Goal: Task Accomplishment & Management: Manage account settings

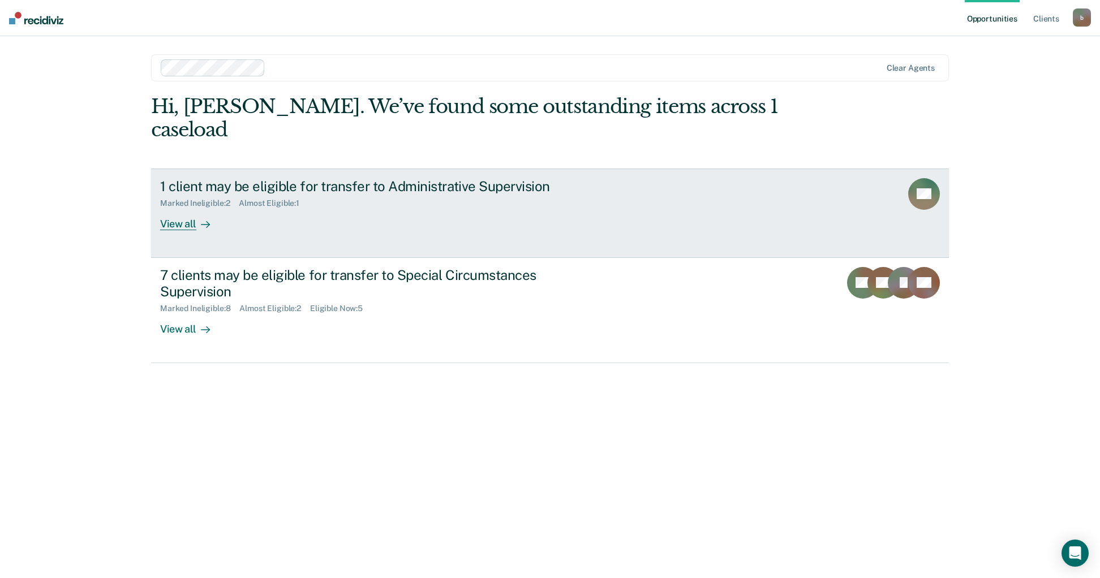
click at [420, 178] on div "1 client may be eligible for transfer to Administrative Supervision" at bounding box center [358, 186] width 397 height 16
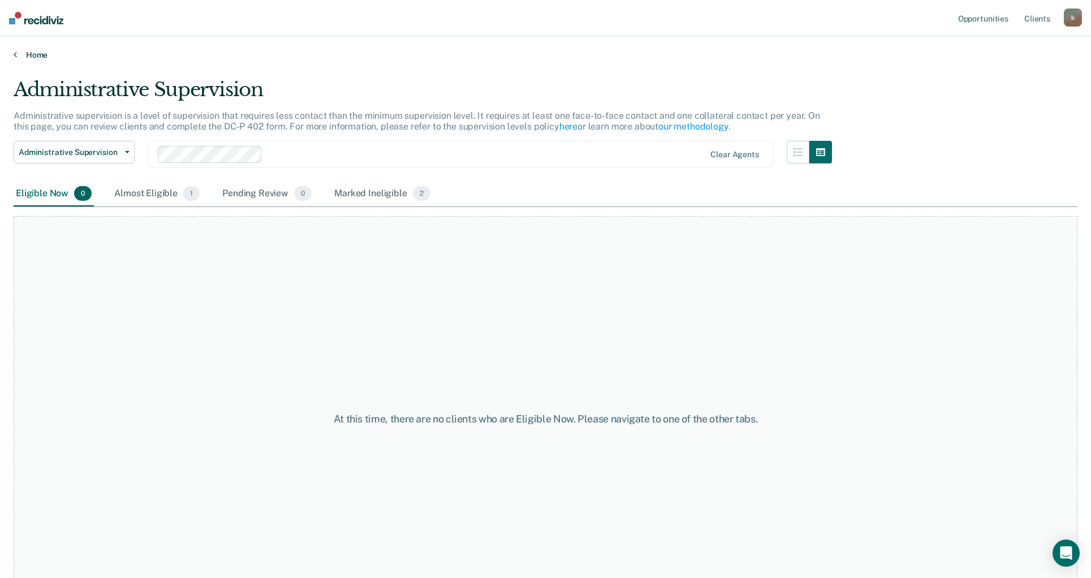
click at [37, 52] on link "Home" at bounding box center [546, 55] width 1064 height 10
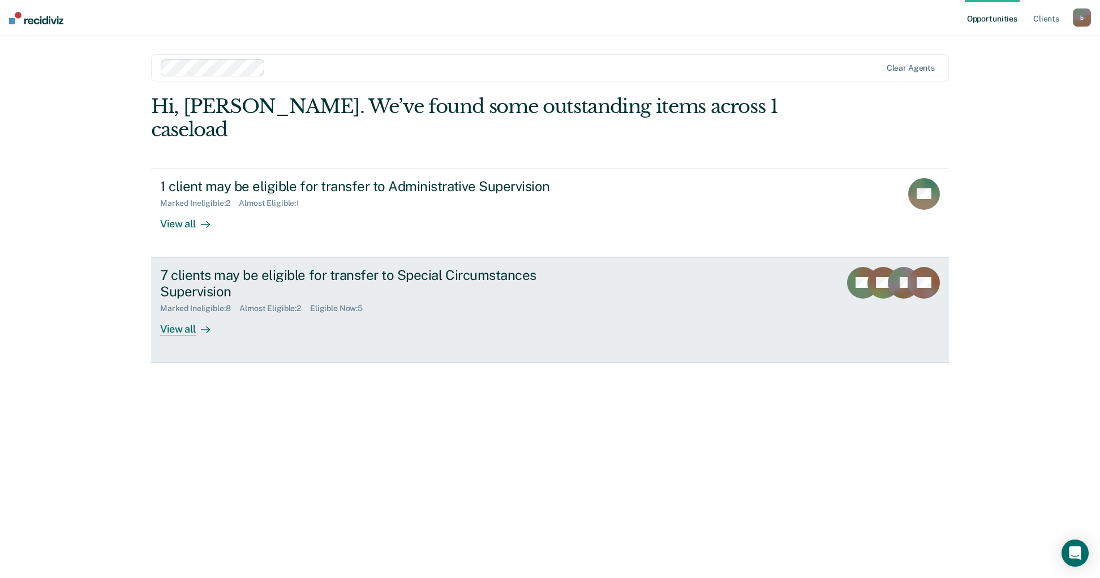
click at [278, 267] on div "7 clients may be eligible for transfer to Special Circumstances Supervision" at bounding box center [358, 283] width 397 height 33
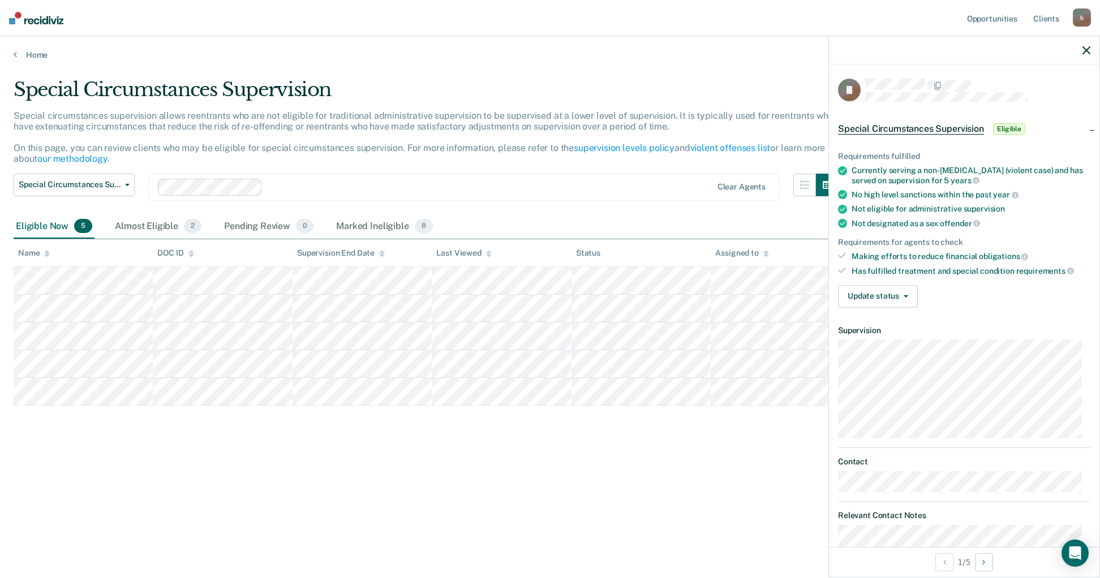
click at [979, 317] on article "JJ Special Circumstances Supervision Eligible Requirements fulfilled Currently …" at bounding box center [964, 387] width 252 height 619
click at [912, 305] on button "Update status" at bounding box center [878, 296] width 80 height 23
click at [884, 340] on button "Mark Ineligible" at bounding box center [893, 342] width 111 height 18
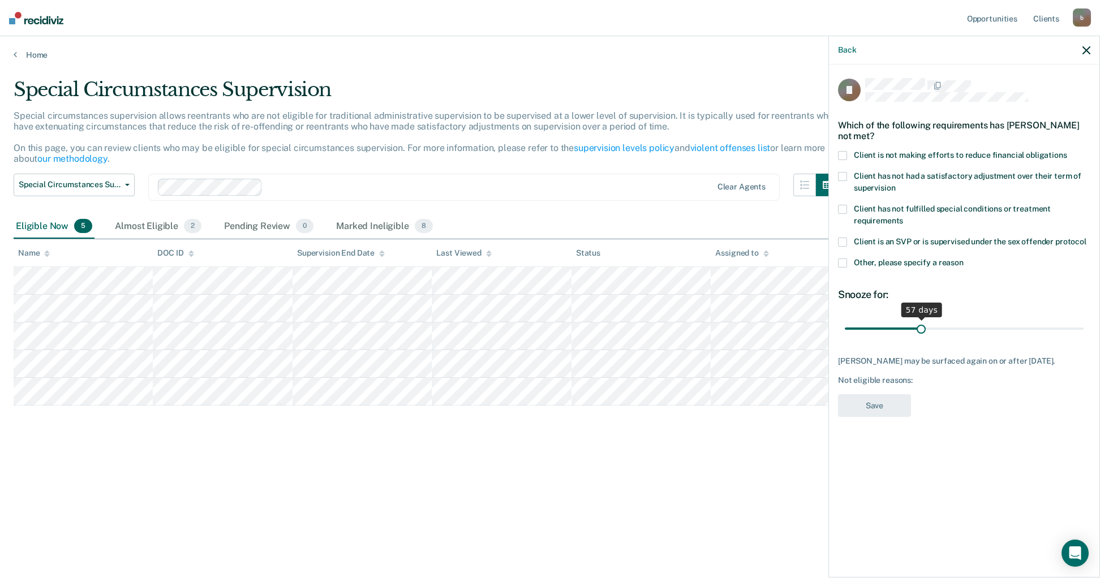
drag, startPoint x: 890, startPoint y: 328, endPoint x: 922, endPoint y: 326, distance: 31.8
type input "57"
click at [922, 326] on input "range" at bounding box center [964, 329] width 239 height 20
click at [843, 157] on span at bounding box center [842, 155] width 9 height 9
click at [1067, 151] on input "Client is not making efforts to reduce financial obligations" at bounding box center [1067, 151] width 0 height 0
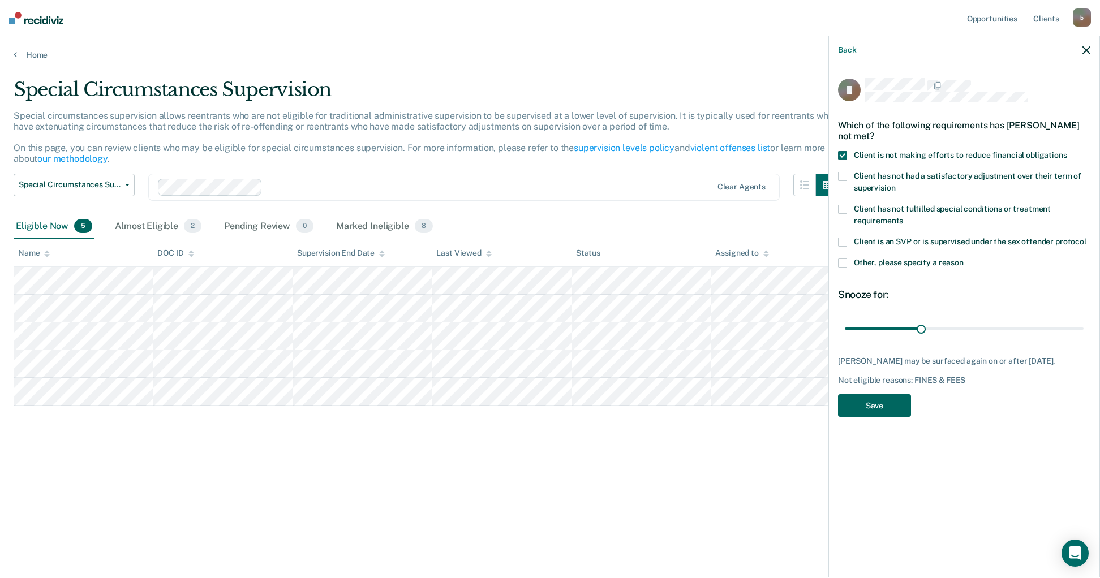
click at [870, 407] on button "Save" at bounding box center [874, 405] width 73 height 23
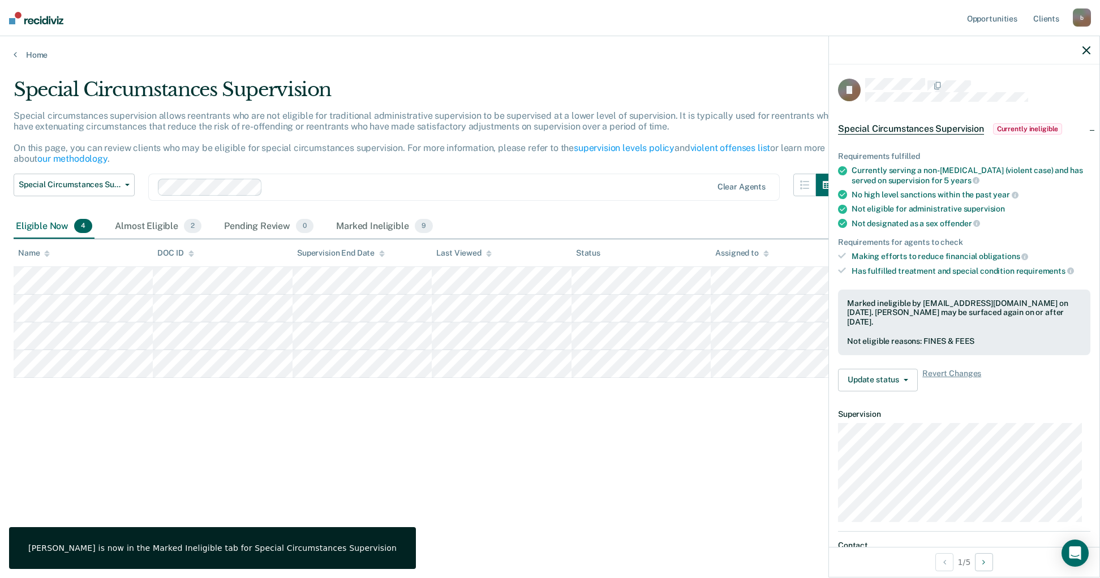
click at [174, 406] on div "Special Circumstances Supervision Special circumstances supervision allows reen…" at bounding box center [550, 285] width 1073 height 415
click at [154, 220] on div "Almost Eligible 2" at bounding box center [158, 226] width 91 height 25
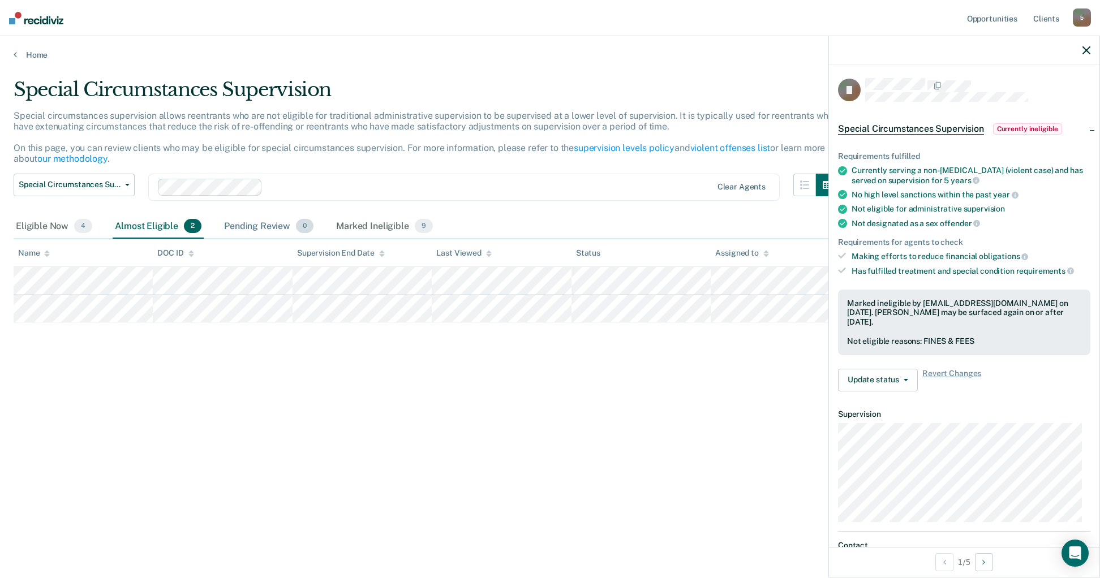
click at [246, 221] on div "Pending Review 0" at bounding box center [269, 226] width 94 height 25
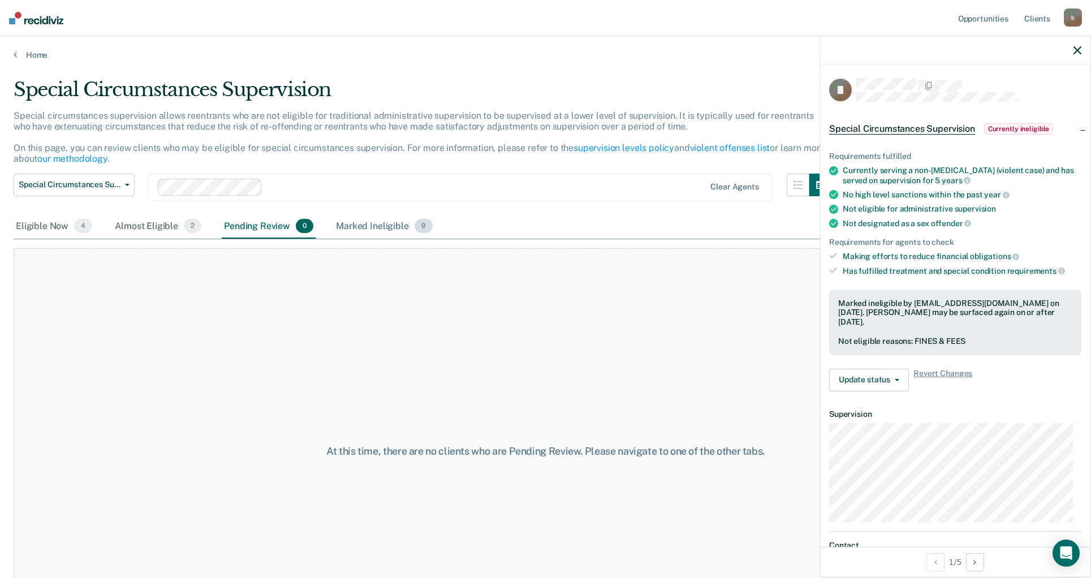
click at [352, 225] on div "Marked Ineligible 9" at bounding box center [384, 226] width 101 height 25
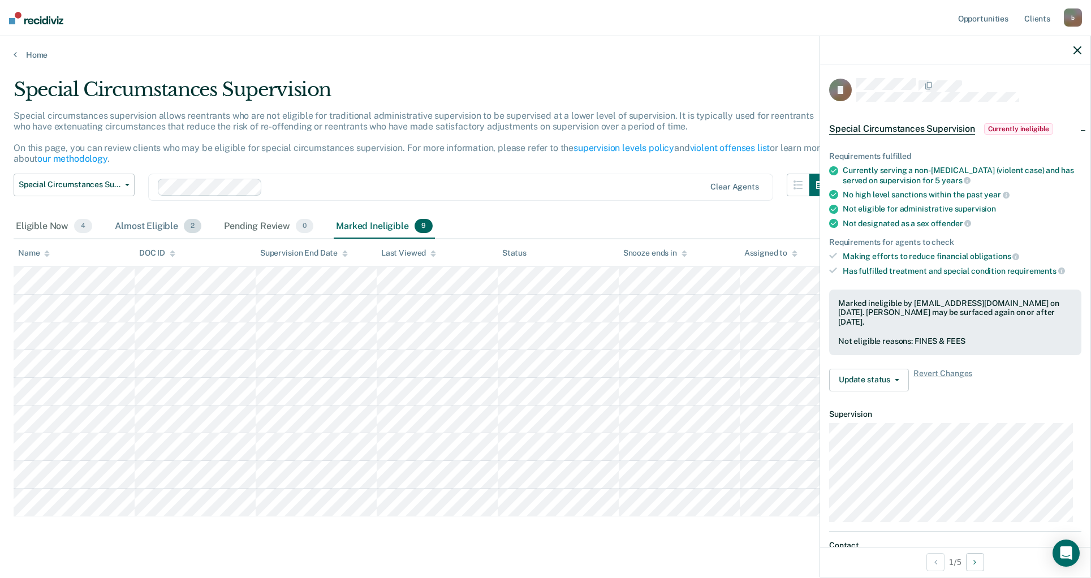
click at [117, 227] on div "Almost Eligible 2" at bounding box center [158, 226] width 91 height 25
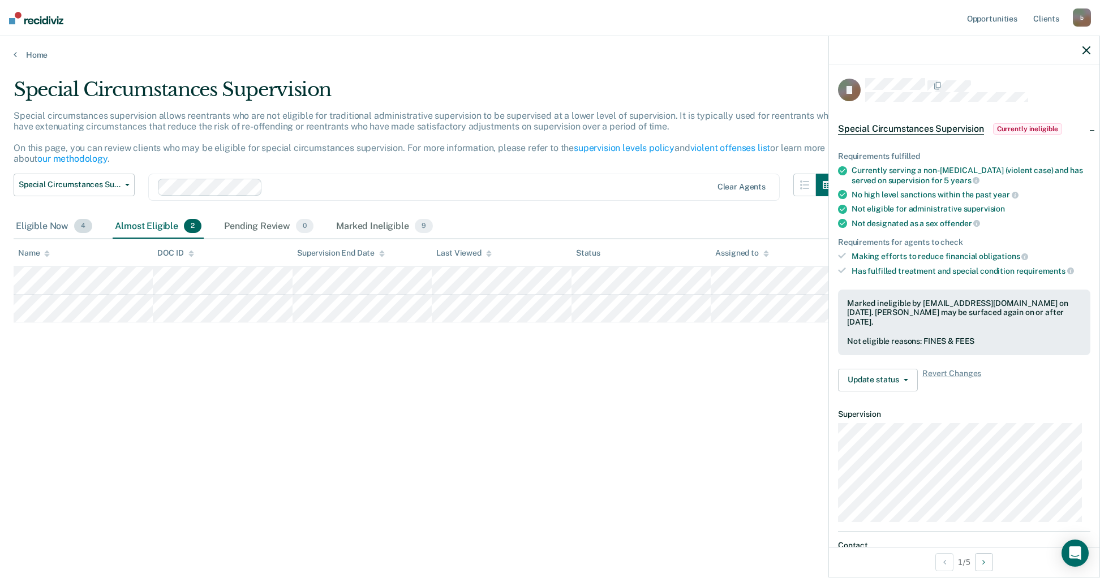
click at [61, 233] on div "Eligible Now 4" at bounding box center [54, 226] width 81 height 25
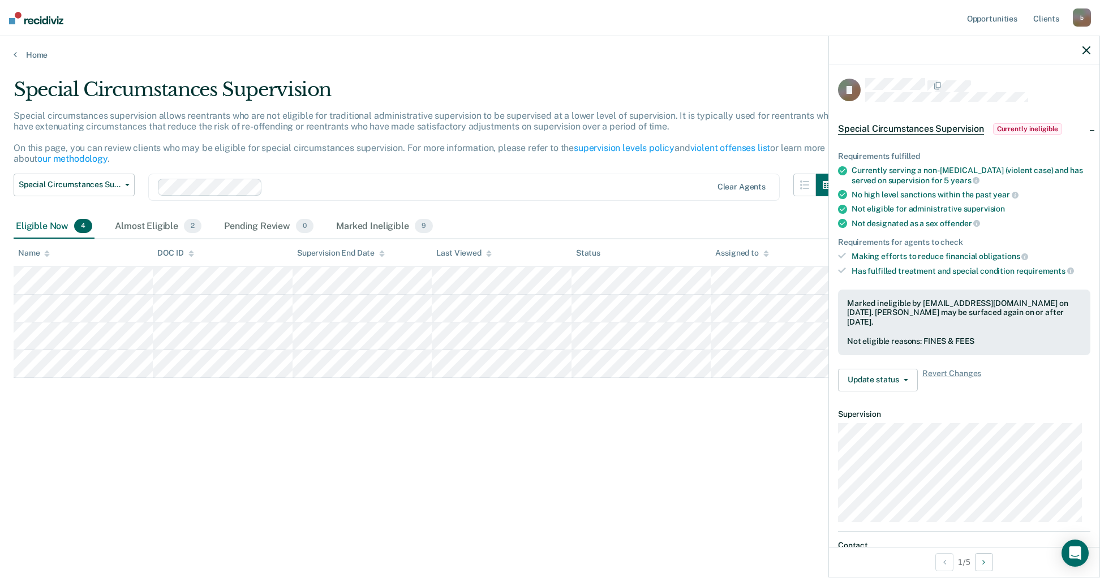
click at [194, 397] on div "Special Circumstances Supervision Special circumstances supervision allows reen…" at bounding box center [550, 285] width 1073 height 415
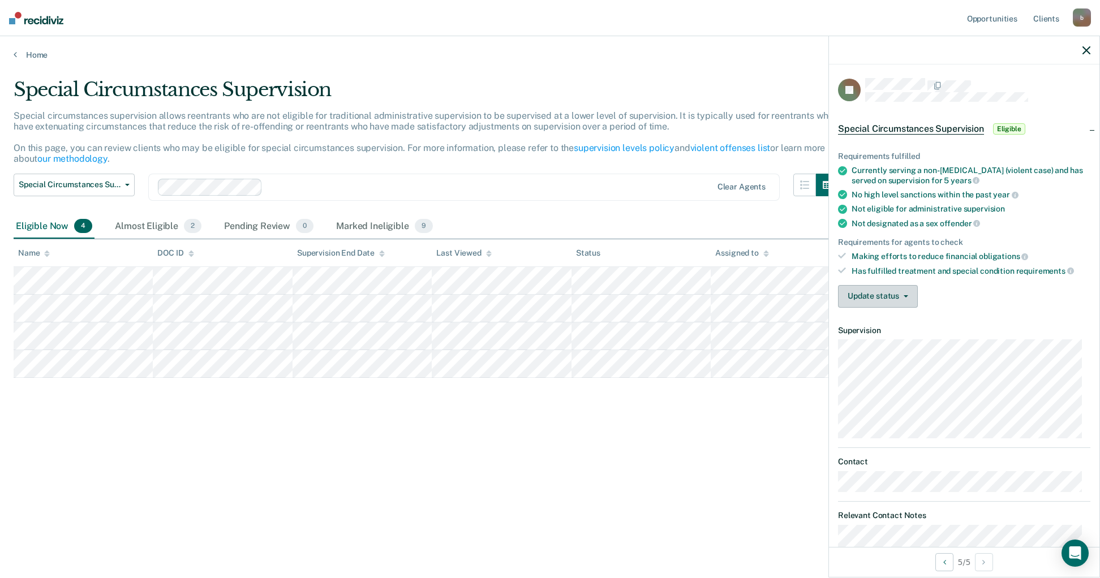
click at [851, 303] on button "Update status" at bounding box center [878, 296] width 80 height 23
click at [894, 323] on button "[PERSON_NAME] Review" at bounding box center [893, 324] width 111 height 18
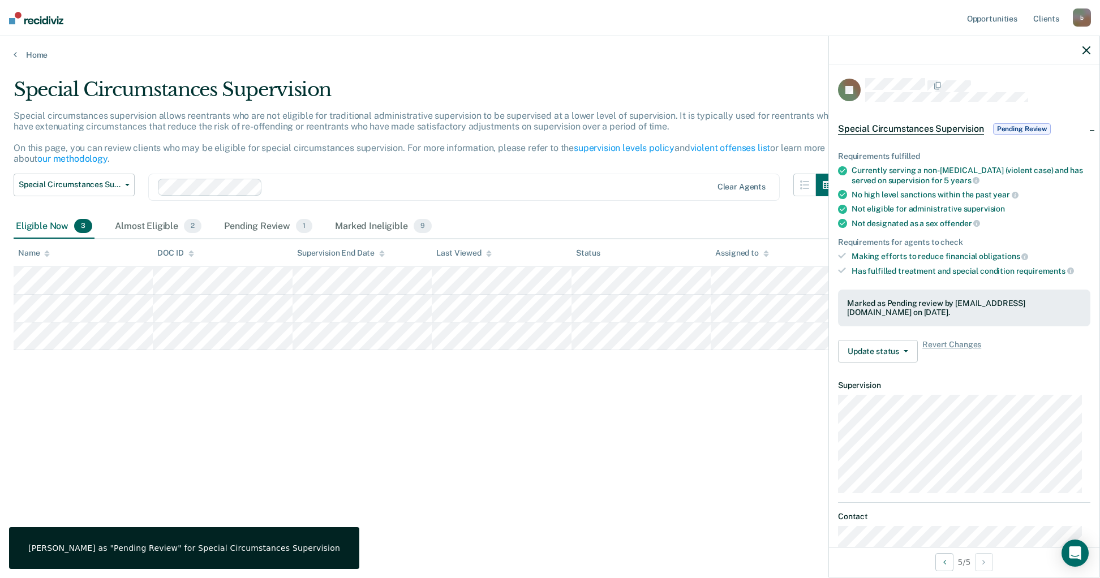
click at [544, 415] on div "Special Circumstances Supervision Special circumstances supervision allows reen…" at bounding box center [550, 285] width 1073 height 415
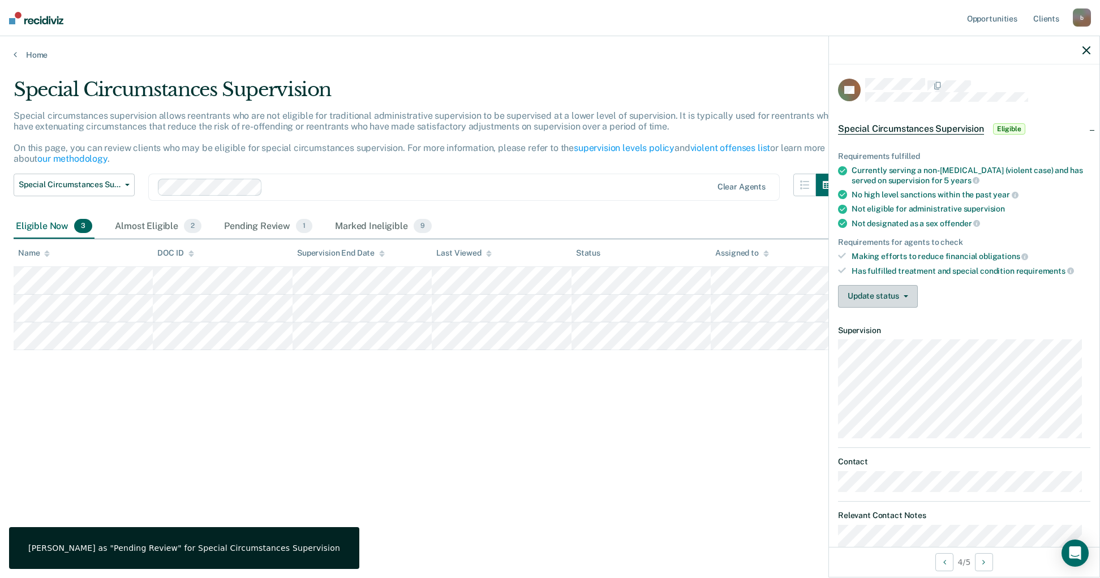
click at [889, 295] on button "Update status" at bounding box center [878, 296] width 80 height 23
click at [880, 334] on button "Mark Ineligible" at bounding box center [893, 342] width 111 height 18
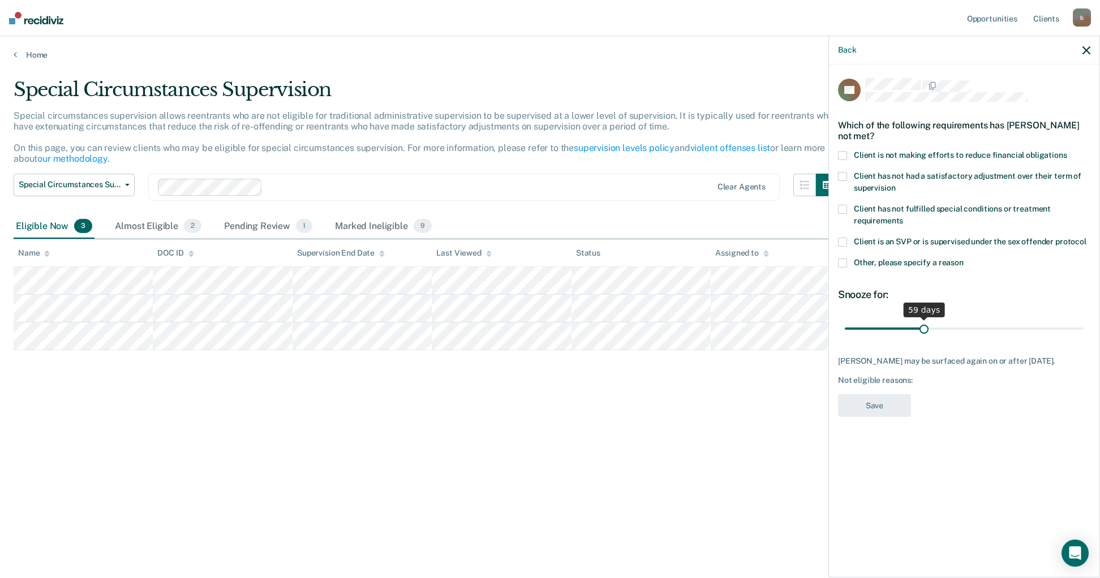
drag, startPoint x: 883, startPoint y: 326, endPoint x: 923, endPoint y: 329, distance: 40.8
type input "59"
click at [923, 329] on input "range" at bounding box center [964, 329] width 239 height 20
click at [956, 268] on label "Other, please specify a reason" at bounding box center [964, 265] width 252 height 12
click at [964, 259] on input "Other, please specify a reason" at bounding box center [964, 259] width 0 height 0
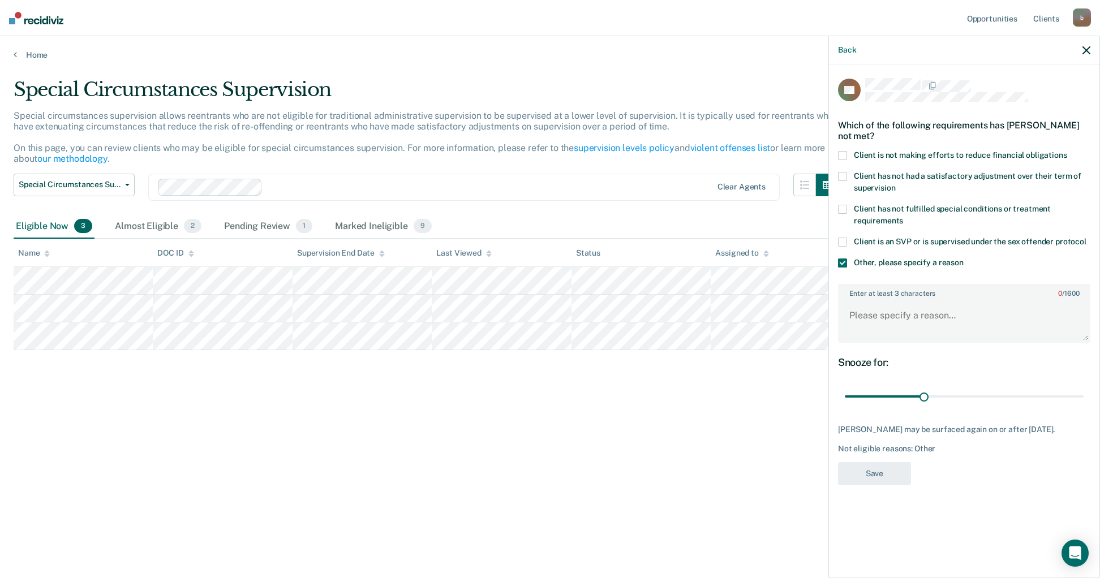
click at [845, 260] on span at bounding box center [842, 263] width 9 height 9
click at [964, 259] on input "Other, please specify a reason" at bounding box center [964, 259] width 0 height 0
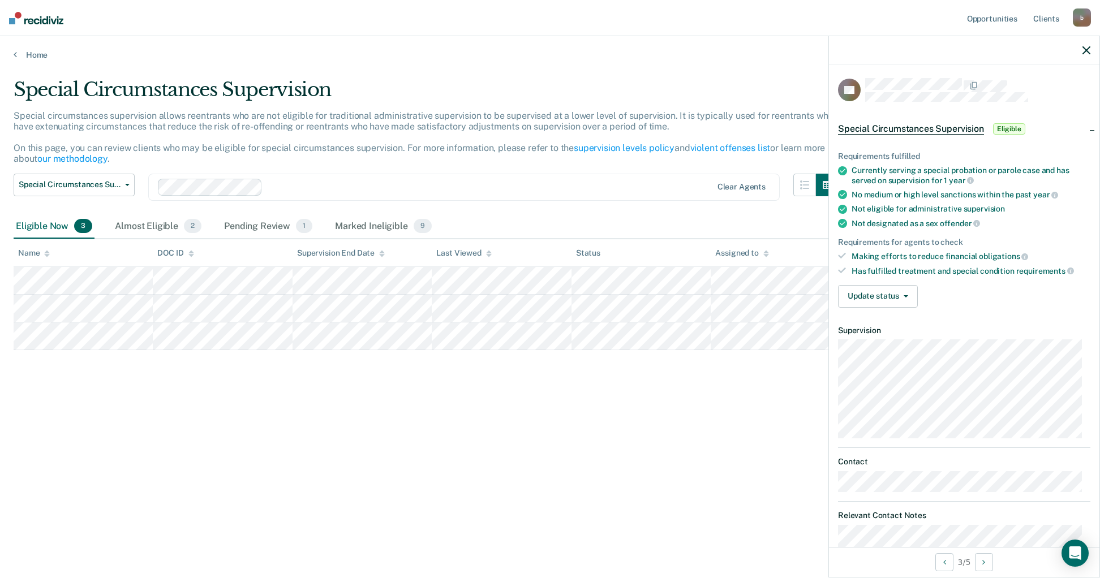
click at [332, 426] on div "Special Circumstances Supervision Special circumstances supervision allows reen…" at bounding box center [550, 285] width 1073 height 415
click at [869, 291] on button "Update status" at bounding box center [878, 296] width 80 height 23
click at [886, 340] on button "Mark Ineligible" at bounding box center [893, 342] width 111 height 18
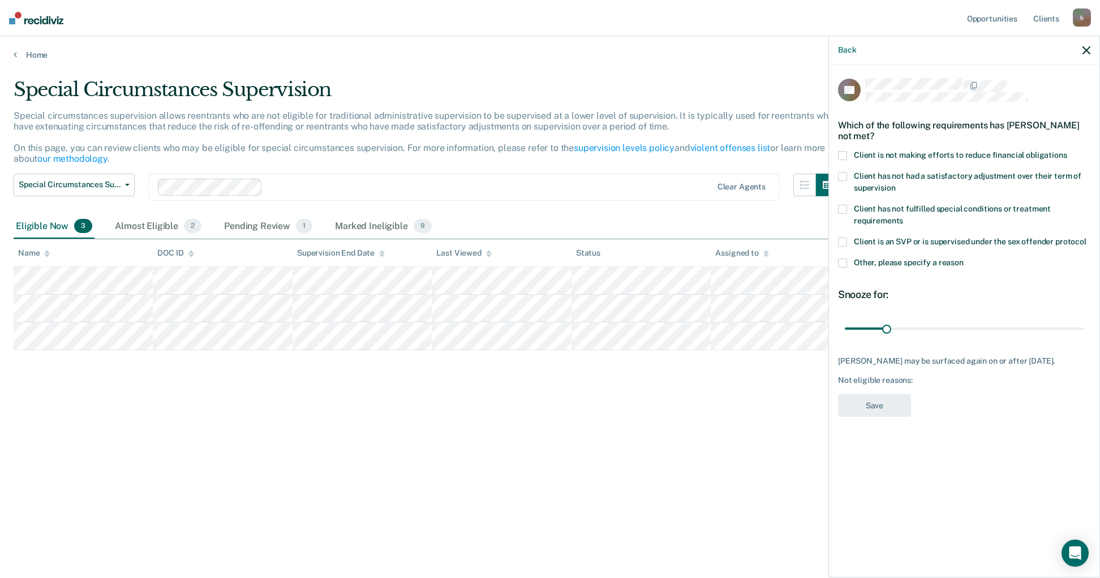
click at [897, 157] on span "Client is not making efforts to reduce financial obligations" at bounding box center [960, 155] width 213 height 9
click at [1067, 151] on input "Client is not making efforts to reduce financial obligations" at bounding box center [1067, 151] width 0 height 0
drag, startPoint x: 888, startPoint y: 330, endPoint x: 929, endPoint y: 330, distance: 41.3
type input "63"
click at [929, 330] on input "range" at bounding box center [964, 329] width 239 height 20
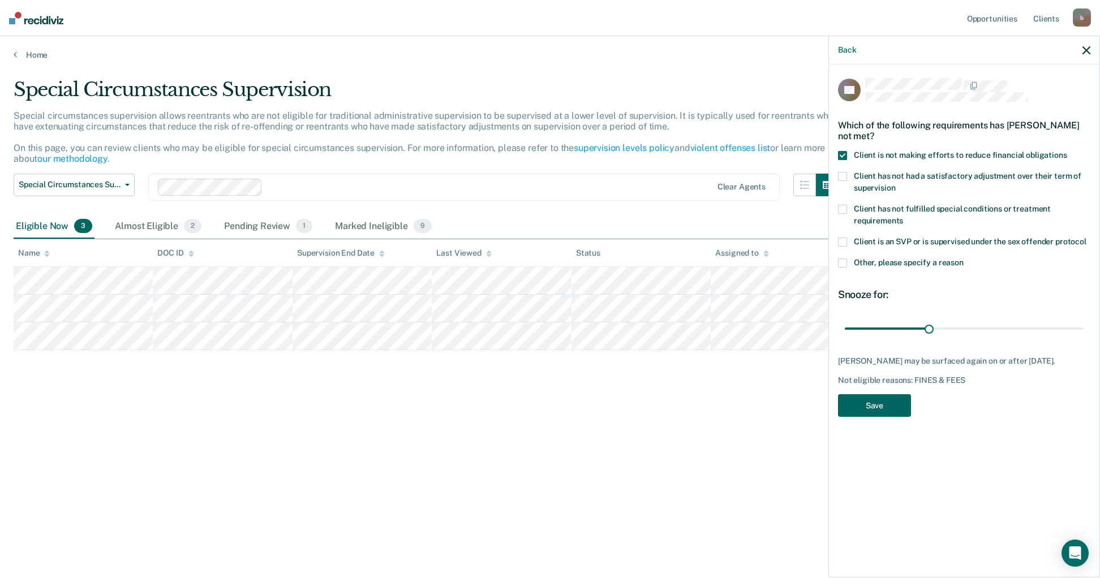
click at [883, 414] on button "Save" at bounding box center [874, 405] width 73 height 23
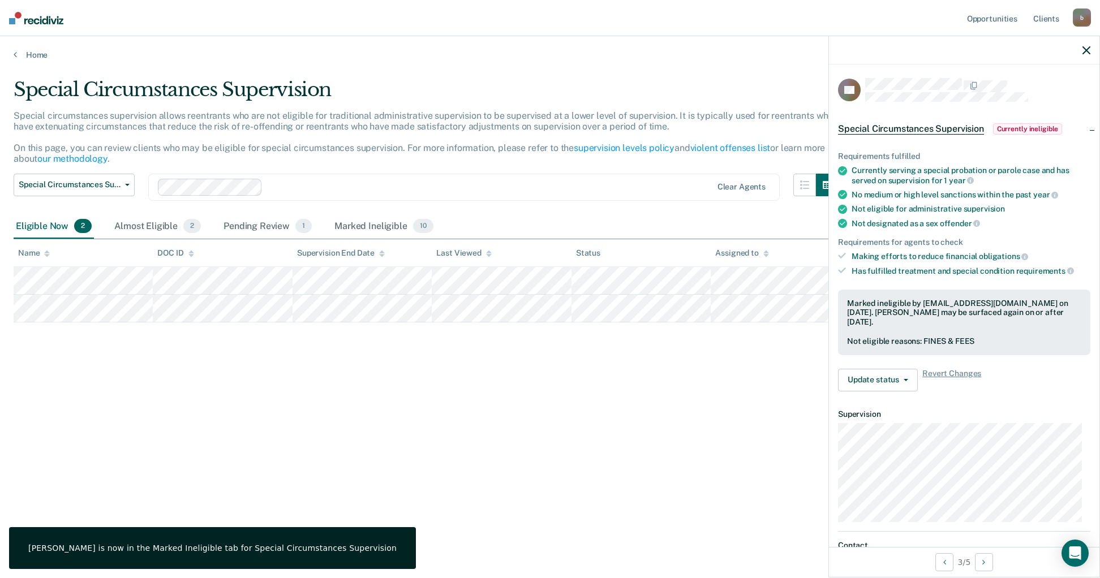
click at [505, 403] on div "Special Circumstances Supervision Special circumstances supervision allows reen…" at bounding box center [550, 285] width 1073 height 415
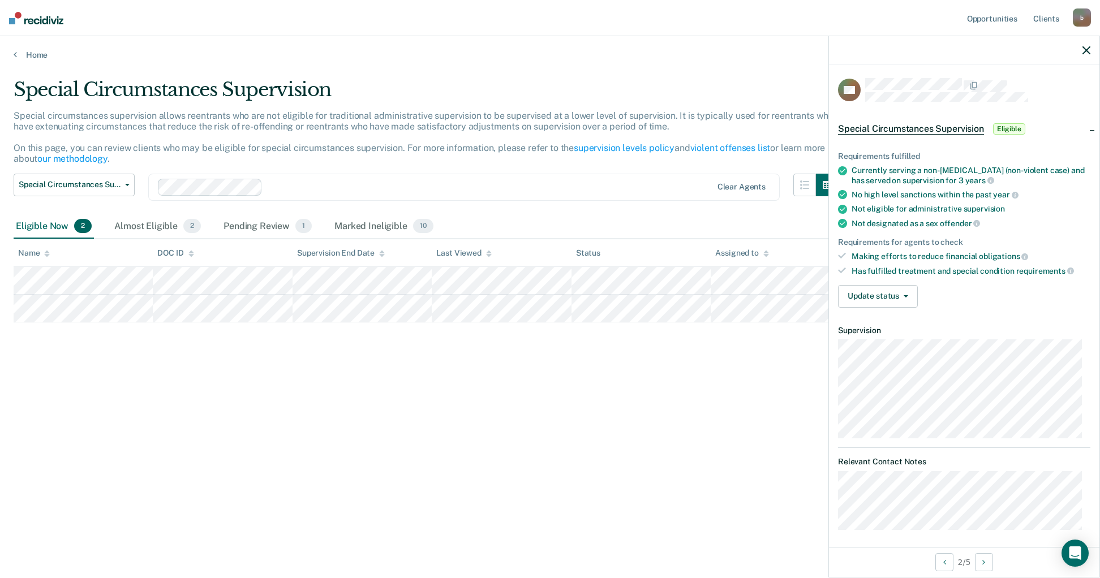
click at [618, 536] on main "Special Circumstances Supervision Special circumstances supervision allows reen…" at bounding box center [550, 317] width 1100 height 515
click at [890, 288] on button "Update status" at bounding box center [878, 296] width 80 height 23
click at [891, 337] on button "Mark Ineligible" at bounding box center [893, 342] width 111 height 18
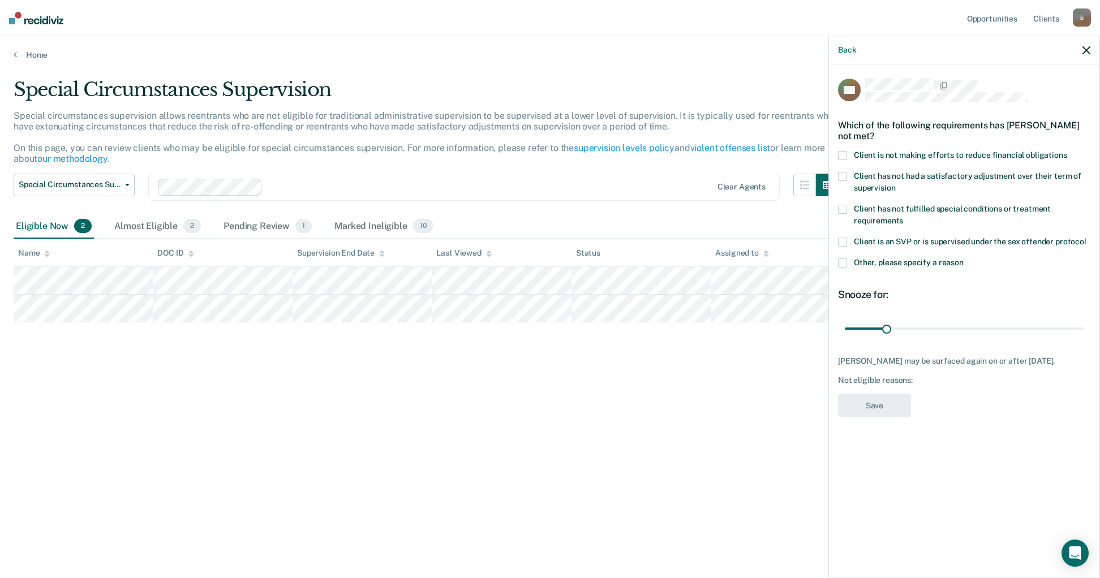
click at [887, 148] on div "Which of the following requirements has [PERSON_NAME] not met?" at bounding box center [964, 131] width 252 height 40
click at [842, 153] on span at bounding box center [842, 155] width 9 height 9
click at [1067, 151] on input "Client is not making efforts to reduce financial obligations" at bounding box center [1067, 151] width 0 height 0
drag, startPoint x: 883, startPoint y: 323, endPoint x: 964, endPoint y: 328, distance: 81.1
type input "90"
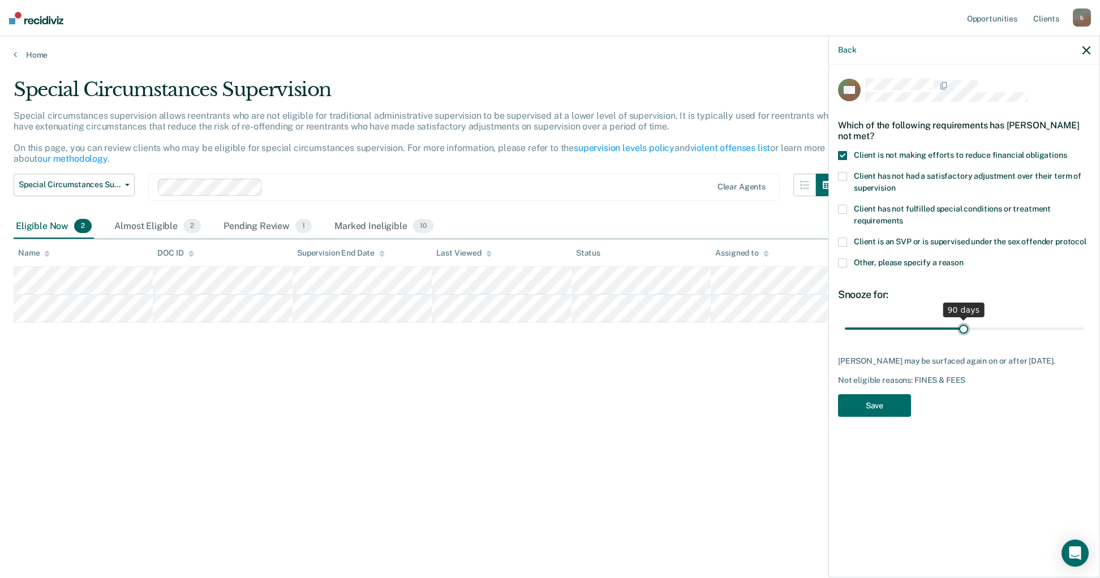
click at [964, 328] on input "range" at bounding box center [964, 329] width 239 height 20
click at [882, 404] on button "Save" at bounding box center [874, 405] width 73 height 23
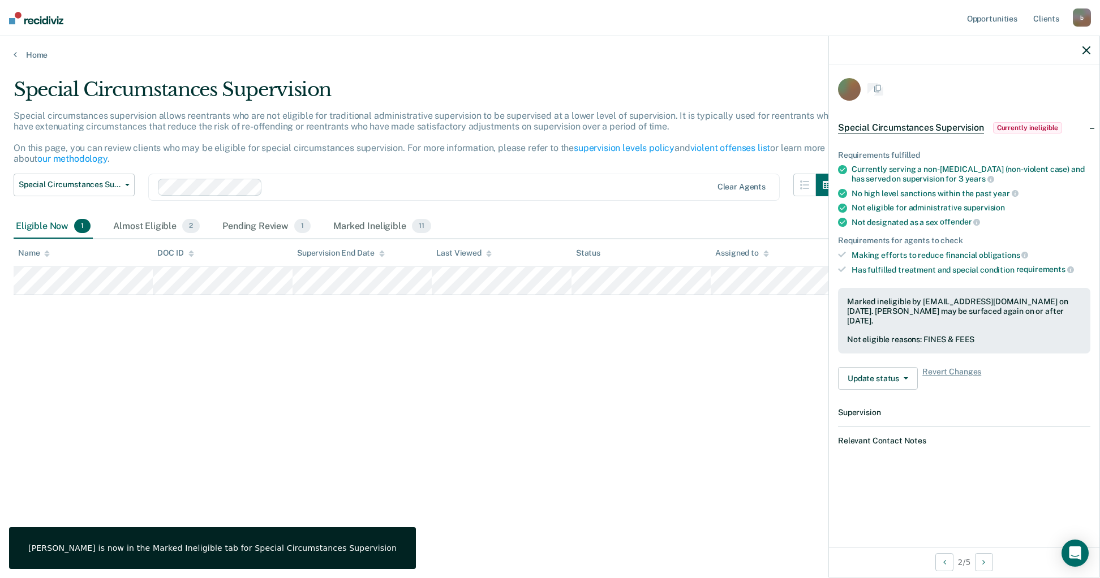
click at [461, 387] on div "Special Circumstances Supervision Special circumstances supervision allows reen…" at bounding box center [550, 285] width 1073 height 415
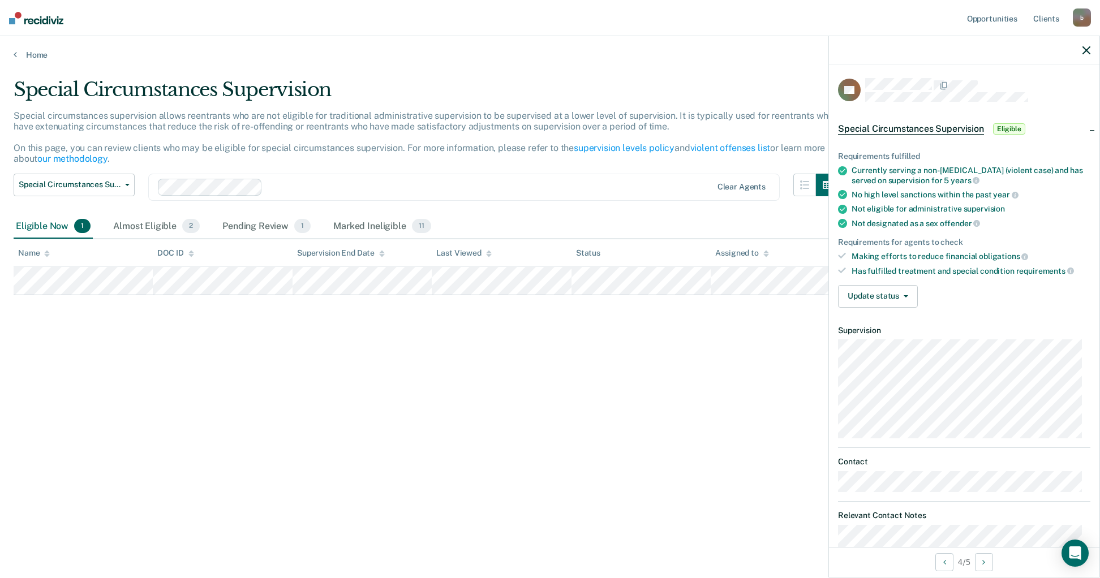
click at [489, 380] on div "Special Circumstances Supervision Special circumstances supervision allows reen…" at bounding box center [550, 285] width 1073 height 415
click at [286, 316] on div "Special Circumstances Supervision Special circumstances supervision allows reen…" at bounding box center [550, 285] width 1073 height 415
click at [909, 300] on button "Update status" at bounding box center [878, 296] width 80 height 23
click at [884, 342] on button "Mark Ineligible" at bounding box center [893, 342] width 111 height 18
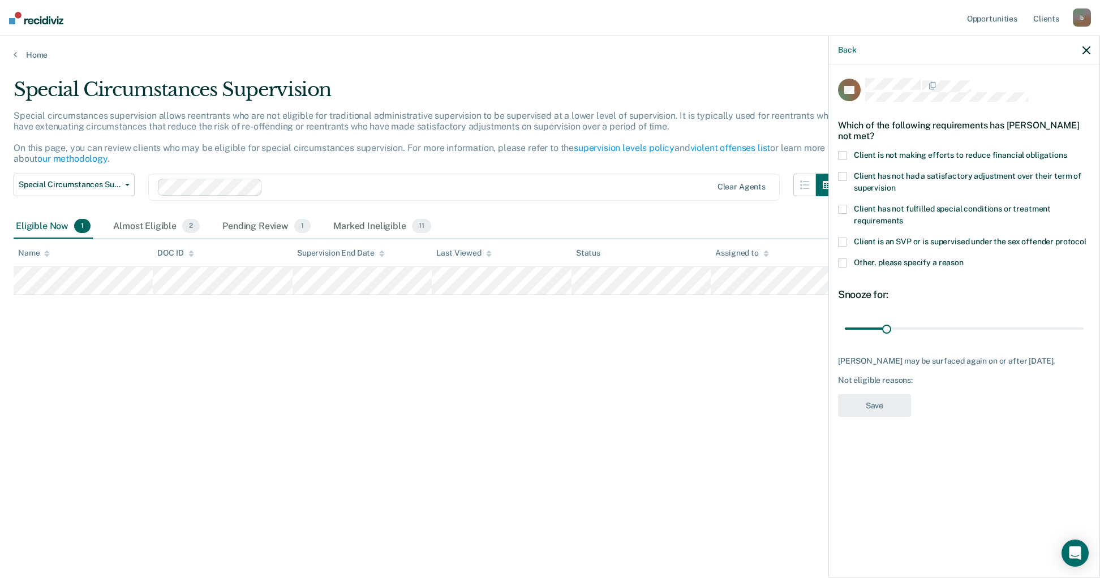
click at [1034, 101] on div "AB Which of the following requirements has [PERSON_NAME] not met? Client is not…" at bounding box center [964, 251] width 252 height 346
click at [398, 346] on div "Special Circumstances Supervision Special circumstances supervision allows reen…" at bounding box center [550, 285] width 1073 height 415
click at [182, 323] on div "Special Circumstances Supervision Special circumstances supervision allows reen…" at bounding box center [550, 285] width 1073 height 415
click at [342, 323] on div "Special Circumstances Supervision Special circumstances supervision allows reen…" at bounding box center [550, 285] width 1073 height 415
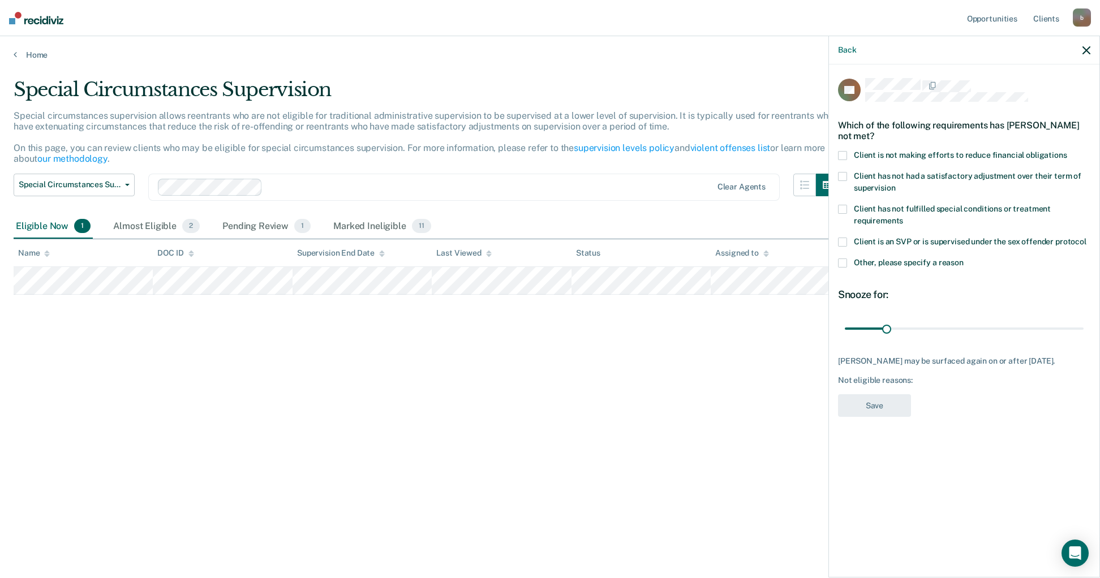
click at [350, 414] on div "Special Circumstances Supervision Special circumstances supervision allows reen…" at bounding box center [550, 285] width 1073 height 415
click at [1083, 49] on icon "button" at bounding box center [1086, 50] width 8 height 8
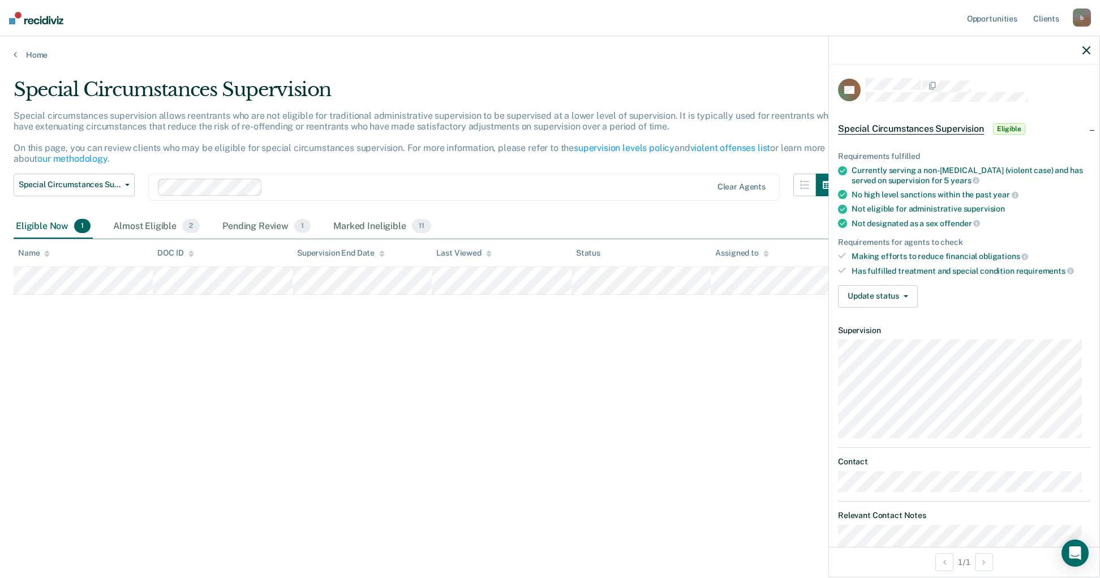
click at [397, 453] on div "Special Circumstances Supervision Special circumstances supervision allows reen…" at bounding box center [550, 285] width 1073 height 415
click at [856, 300] on button "Update status" at bounding box center [878, 296] width 80 height 23
click at [902, 324] on button "[PERSON_NAME] Review" at bounding box center [893, 324] width 111 height 18
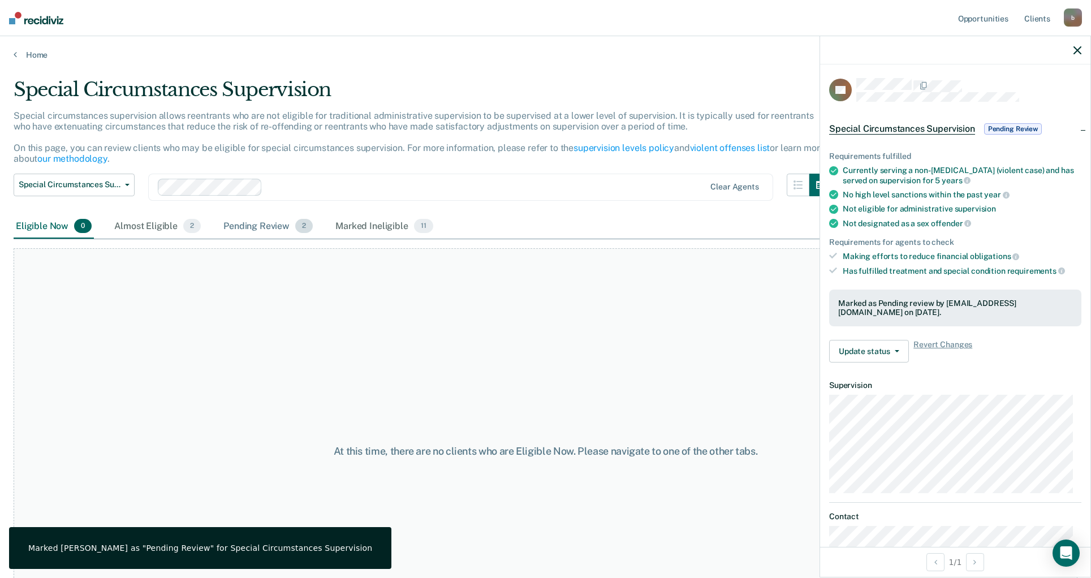
click at [238, 224] on div "Pending Review 2" at bounding box center [268, 226] width 94 height 25
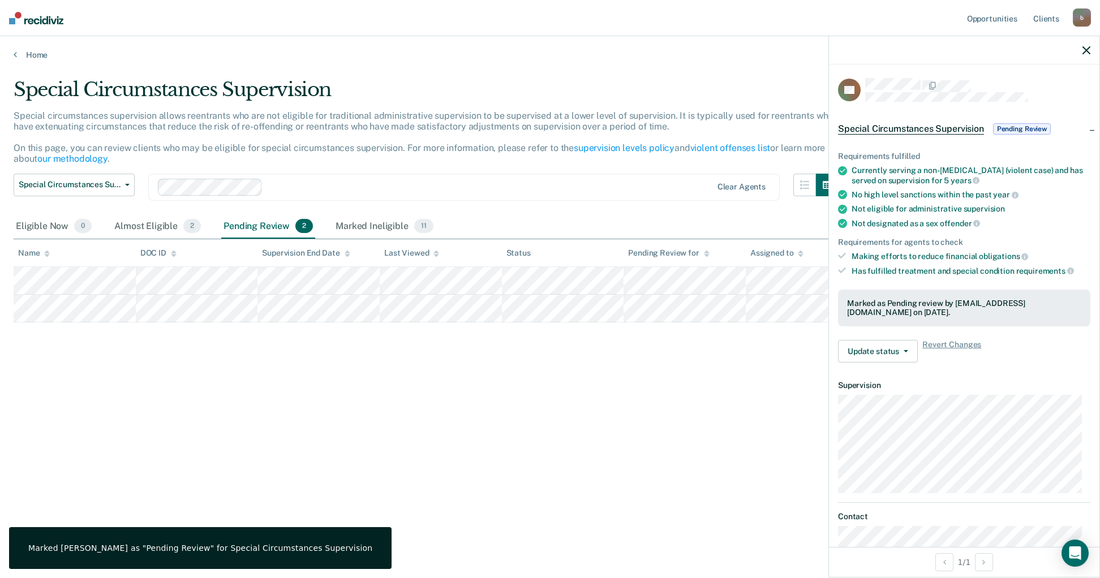
click at [266, 379] on div "Special Circumstances Supervision Special circumstances supervision allows reen…" at bounding box center [550, 285] width 1073 height 415
drag, startPoint x: 231, startPoint y: 325, endPoint x: 203, endPoint y: 324, distance: 28.3
click at [177, 348] on div "Special Circumstances Supervision Special circumstances supervision allows reen…" at bounding box center [550, 285] width 1073 height 415
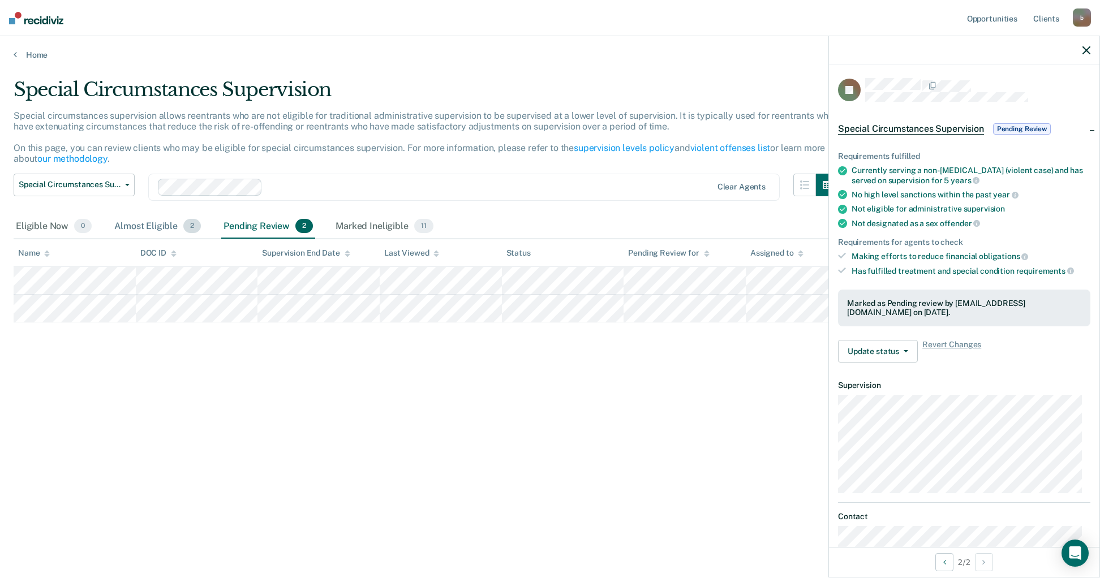
click at [146, 218] on div "Almost Eligible 2" at bounding box center [157, 226] width 91 height 25
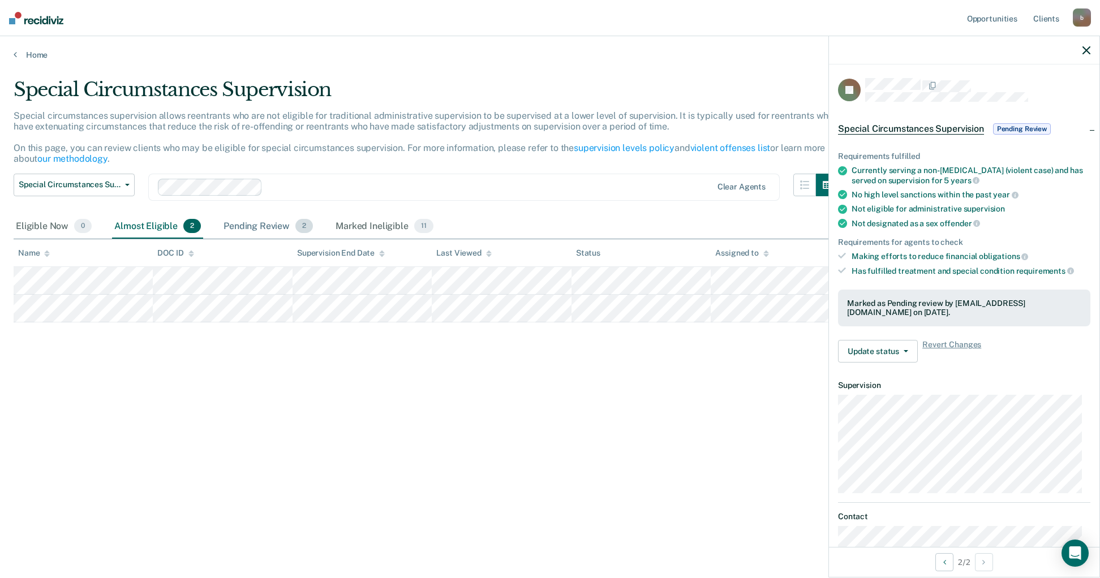
click at [250, 225] on div "Pending Review 2" at bounding box center [268, 226] width 94 height 25
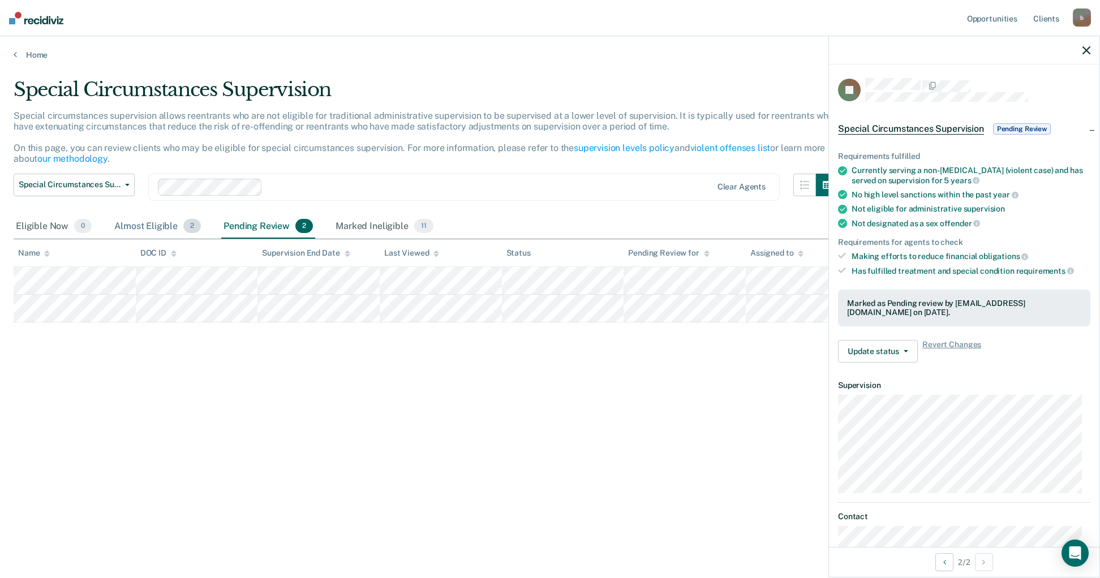
click at [164, 226] on div "Almost Eligible 2" at bounding box center [157, 226] width 91 height 25
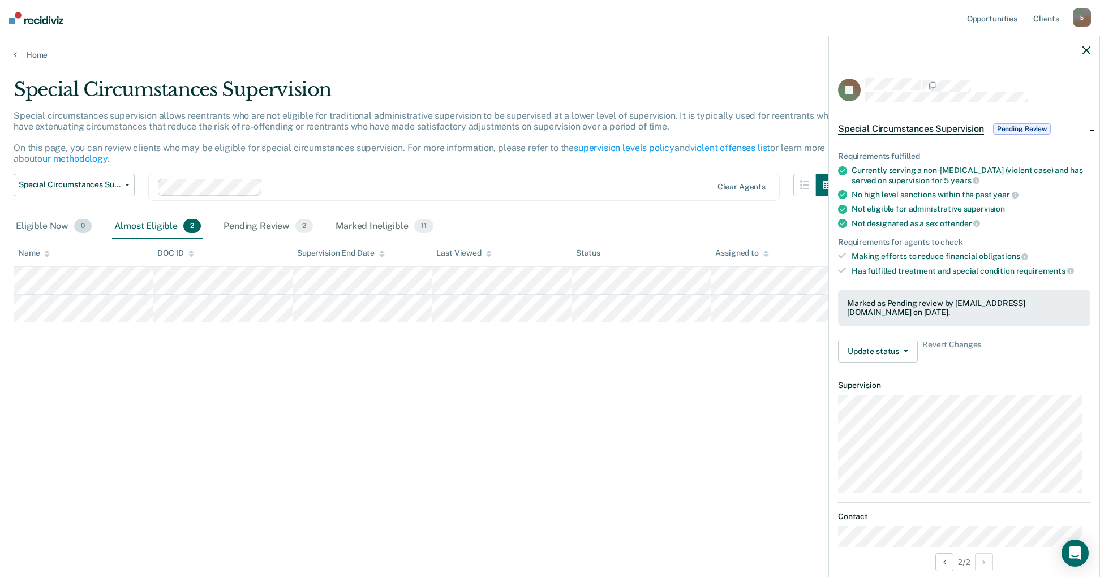
click at [58, 225] on div "Eligible Now 0" at bounding box center [54, 226] width 80 height 25
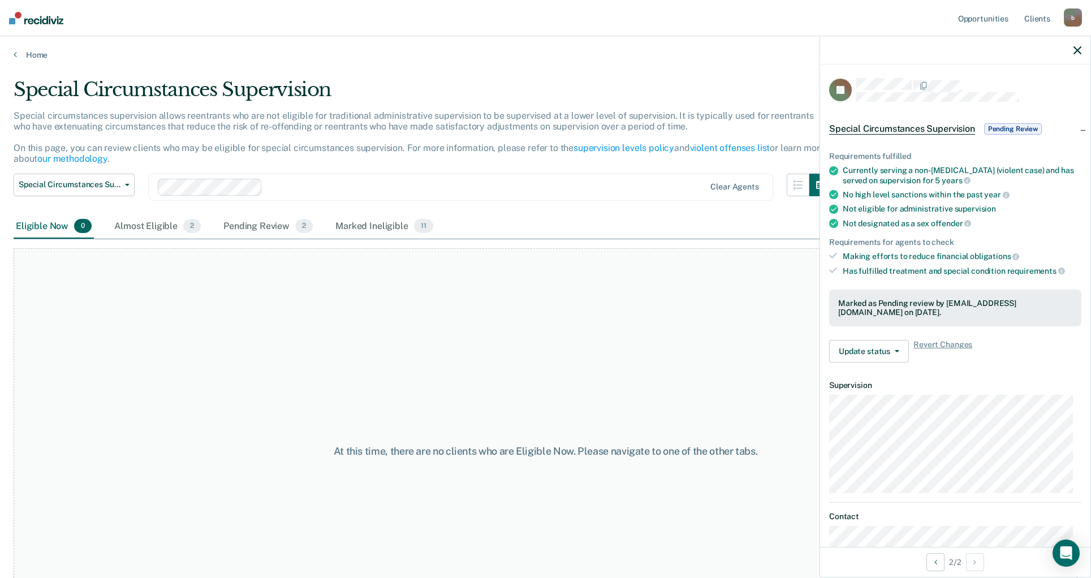
click at [399, 380] on div "At this time, there are no clients who are Eligible Now. Please navigate to one…" at bounding box center [546, 451] width 1064 height 406
